Goal: Check status

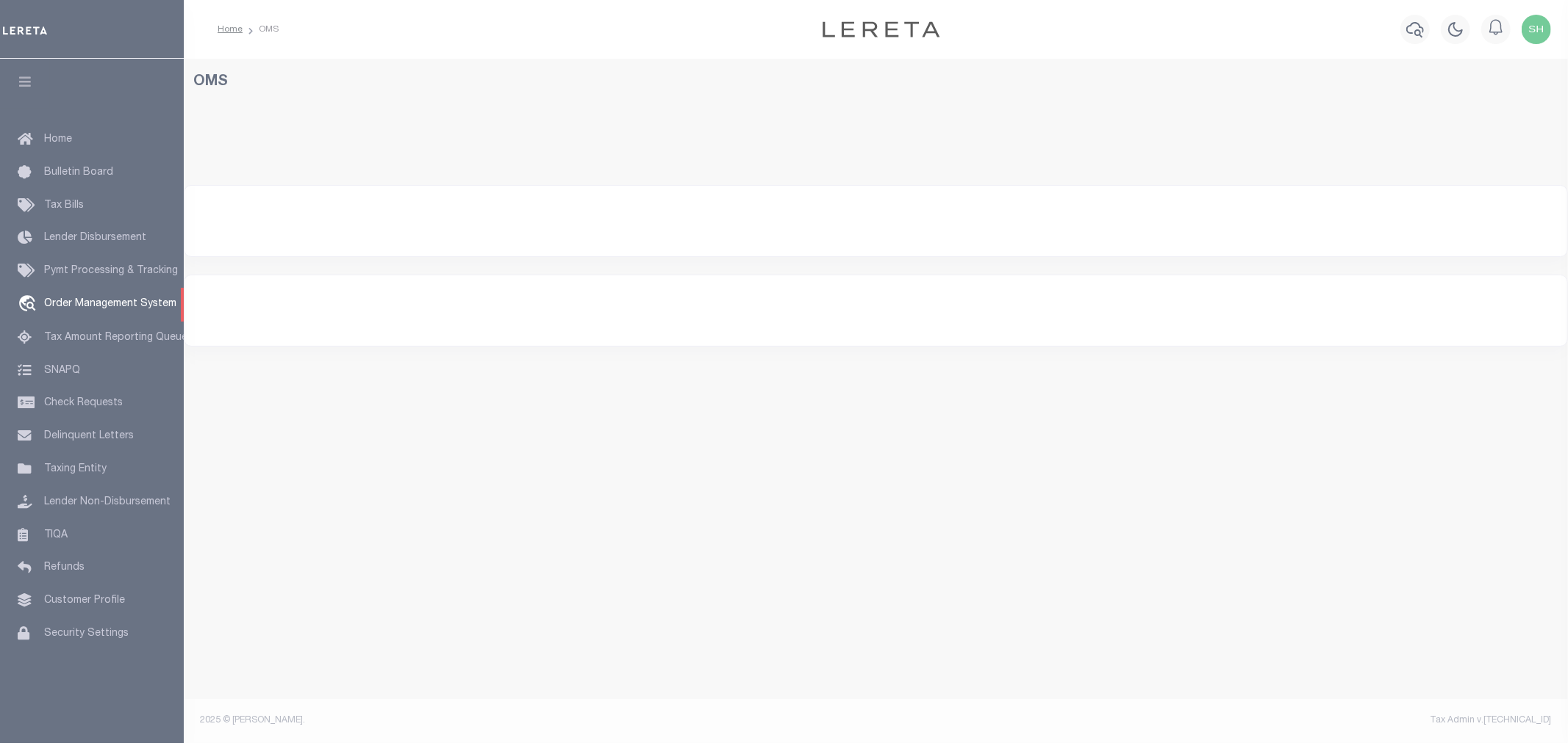
select select "200"
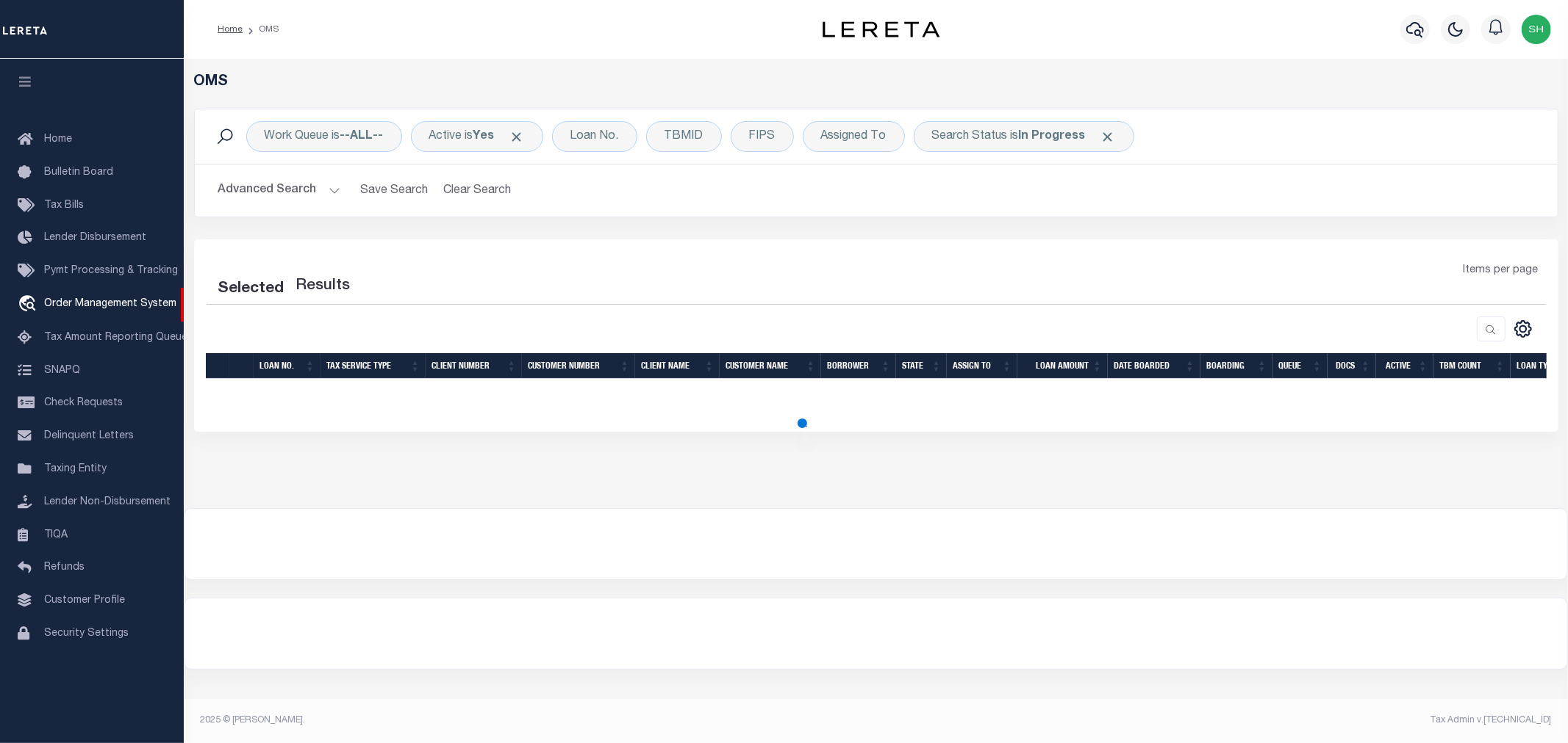
select select "200"
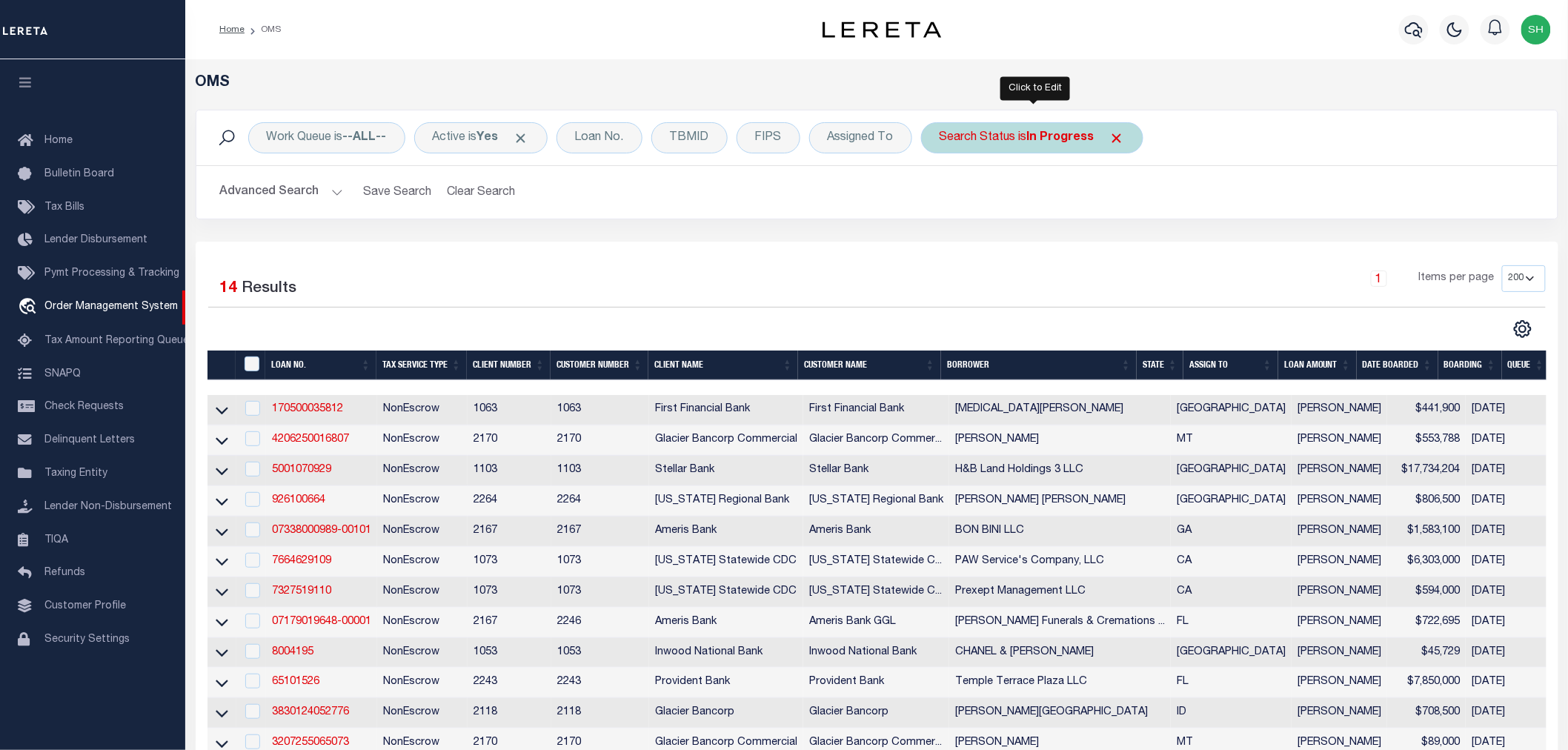
click at [1009, 135] on div "Search Status is In Progress" at bounding box center [1032, 138] width 222 height 31
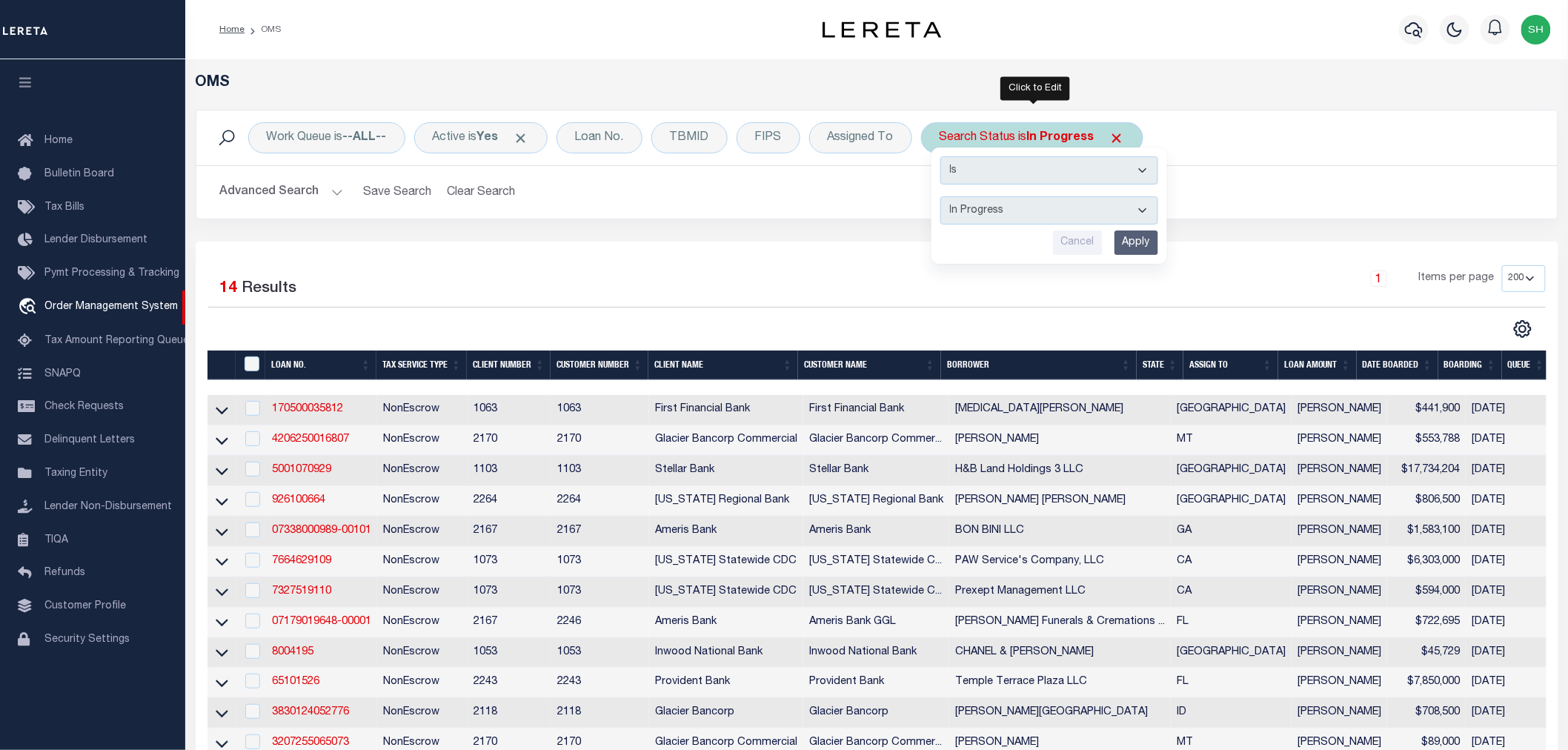
click at [998, 212] on select "Automated Search Bad Parcel Complete Duplicate Parcel High Dollar Reporting In …" at bounding box center [1049, 210] width 218 height 28
select select "RD"
click at [942, 196] on select "Automated Search Bad Parcel Complete Duplicate Parcel High Dollar Reporting In …" at bounding box center [1049, 210] width 218 height 28
click at [1138, 236] on input "Apply" at bounding box center [1136, 242] width 44 height 25
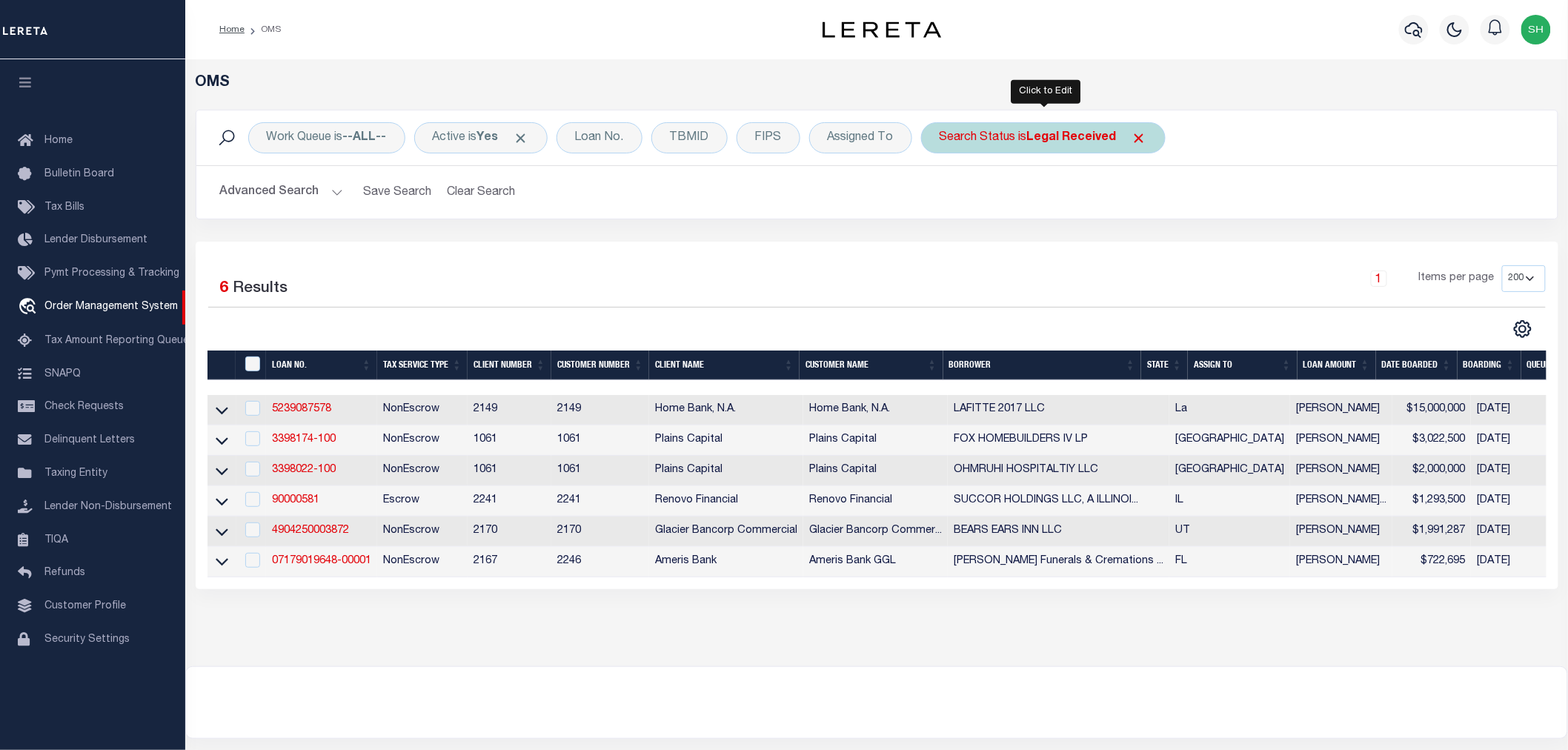
click at [1045, 138] on b "Legal Received" at bounding box center [1072, 137] width 90 height 12
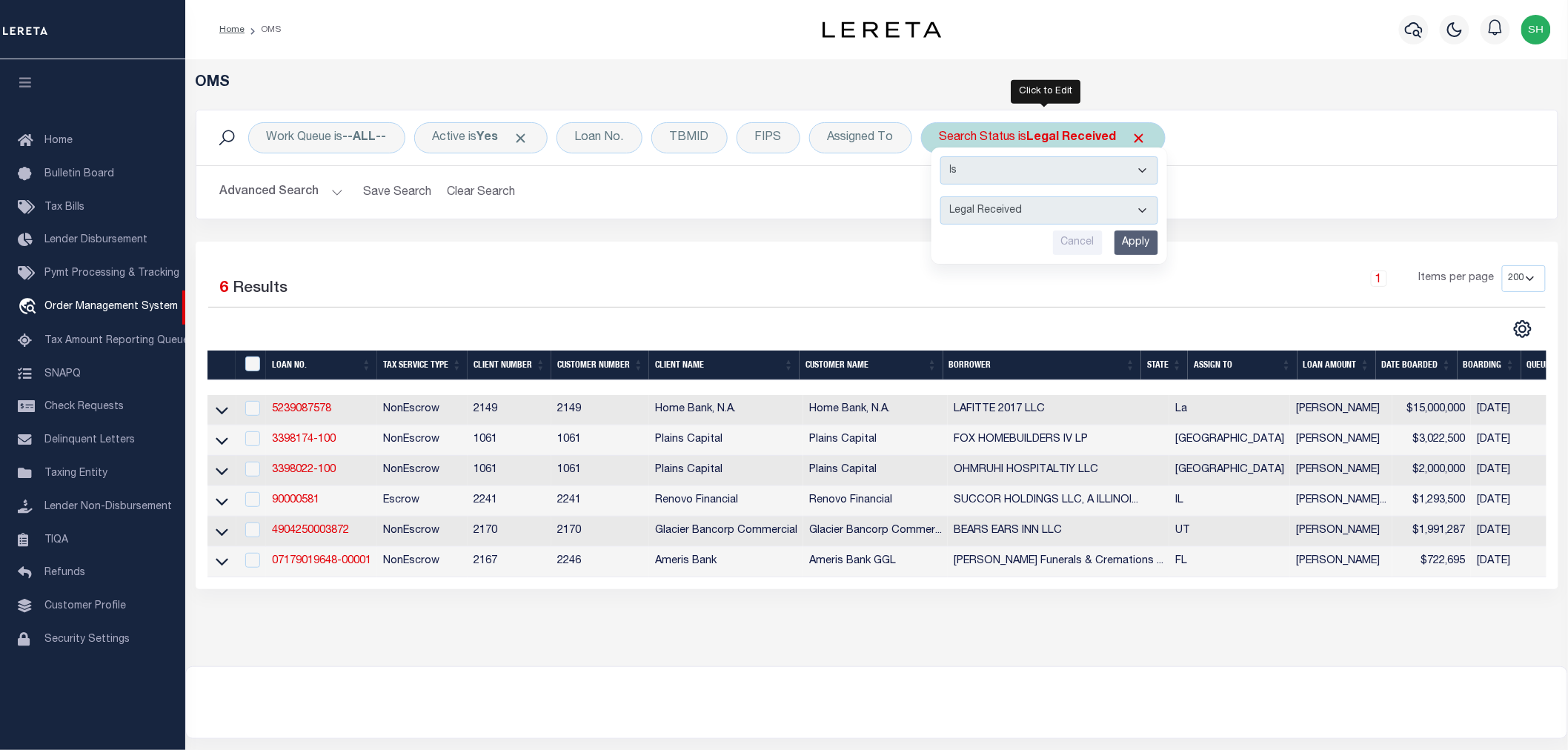
click at [1041, 216] on select "Automated Search Bad Parcel Complete Duplicate Parcel High Dollar Reporting In …" at bounding box center [1049, 210] width 218 height 28
select select "IP"
click at [942, 196] on select "Automated Search Bad Parcel Complete Duplicate Parcel High Dollar Reporting In …" at bounding box center [1049, 210] width 218 height 28
click at [1136, 245] on input "Apply" at bounding box center [1136, 242] width 44 height 25
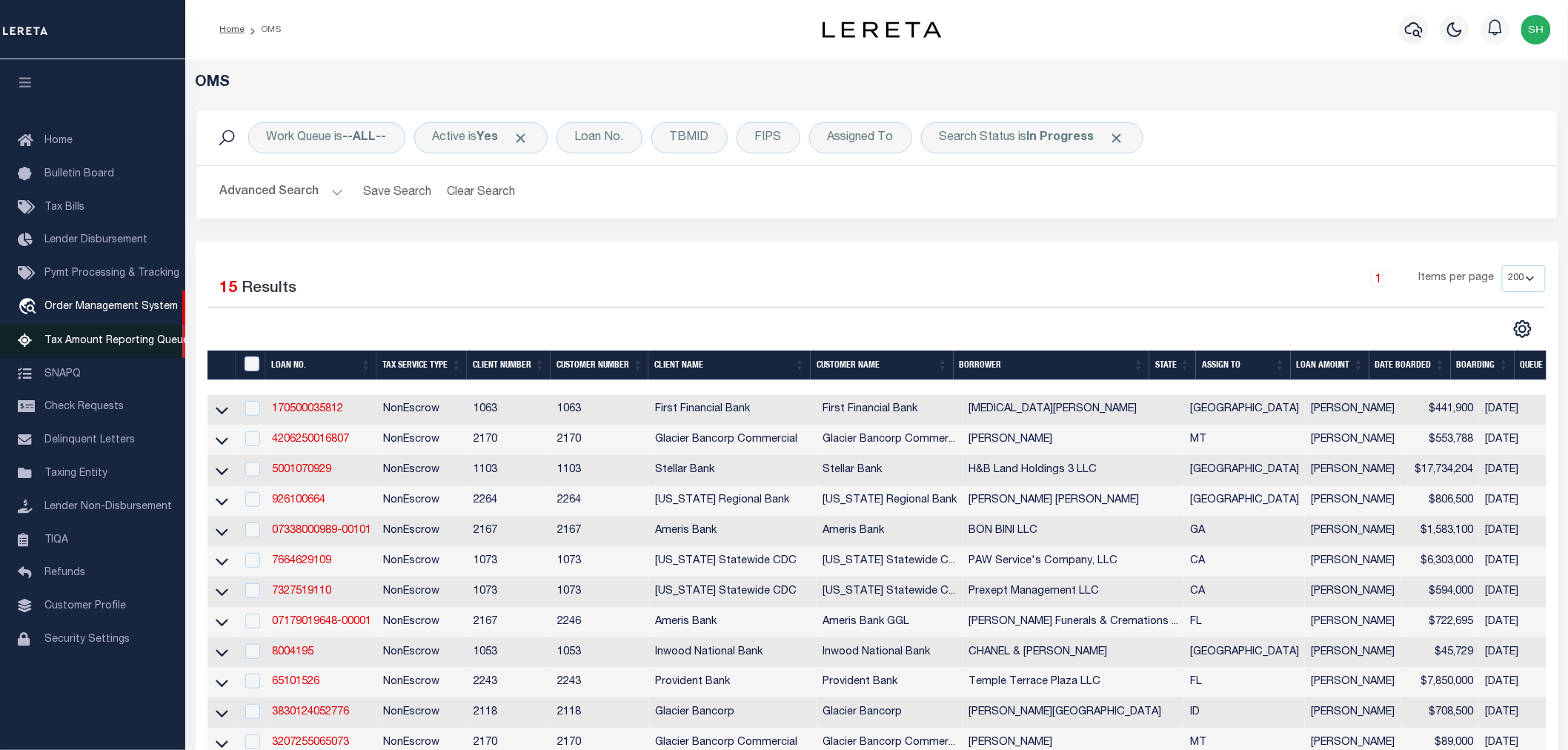
click at [123, 334] on link "Tax Amount Reporting Queue" at bounding box center [93, 341] width 185 height 34
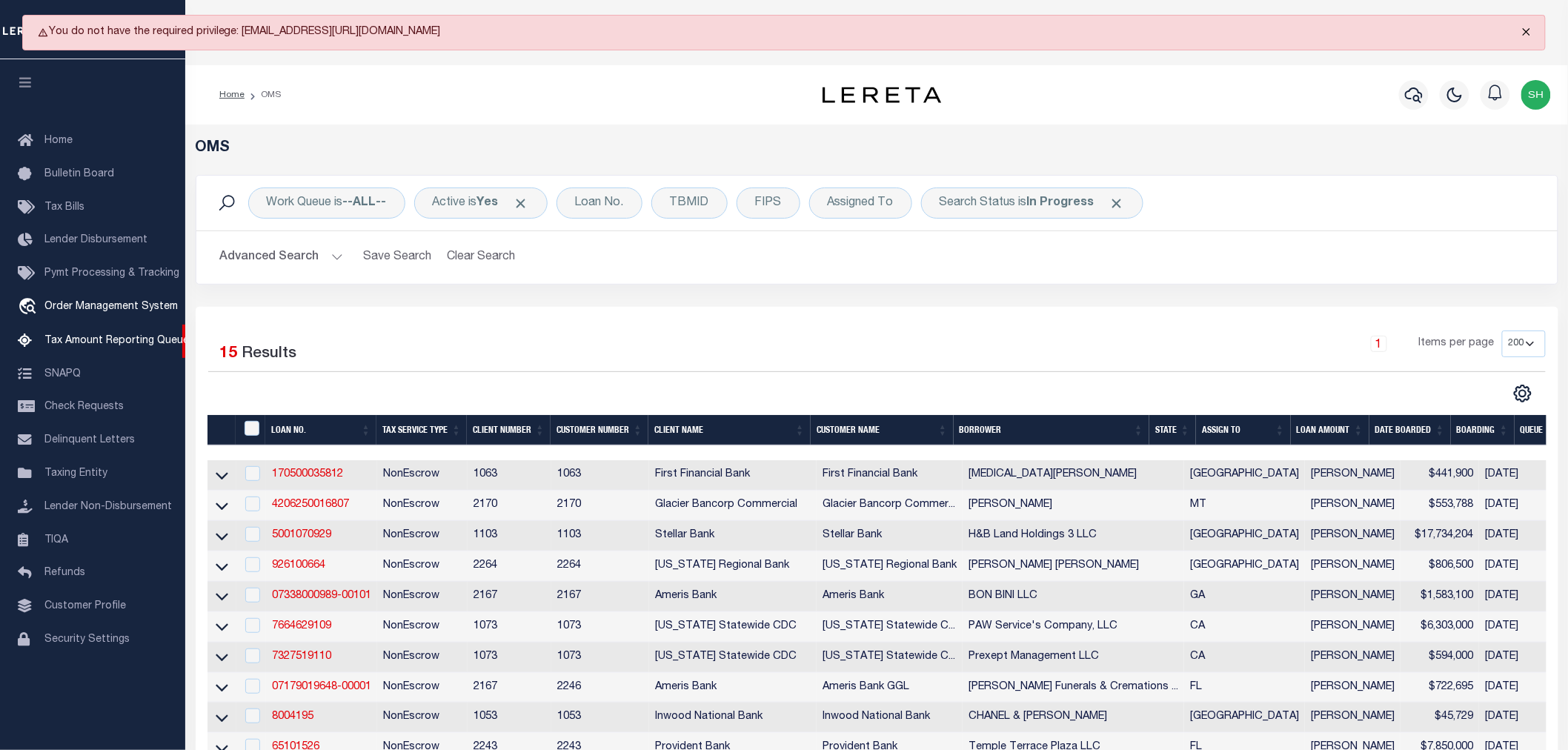
click at [1525, 30] on button "Close" at bounding box center [1526, 32] width 37 height 33
